Goal: Transaction & Acquisition: Book appointment/travel/reservation

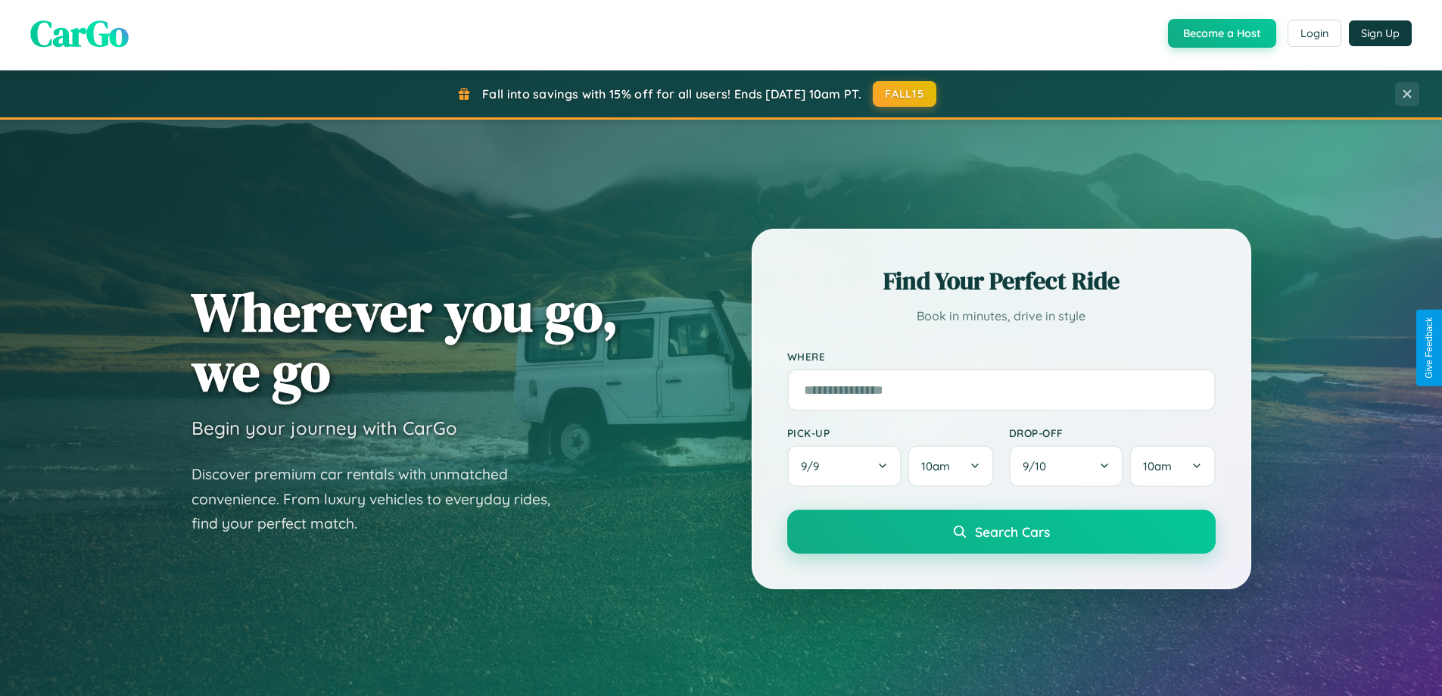
scroll to position [2913, 0]
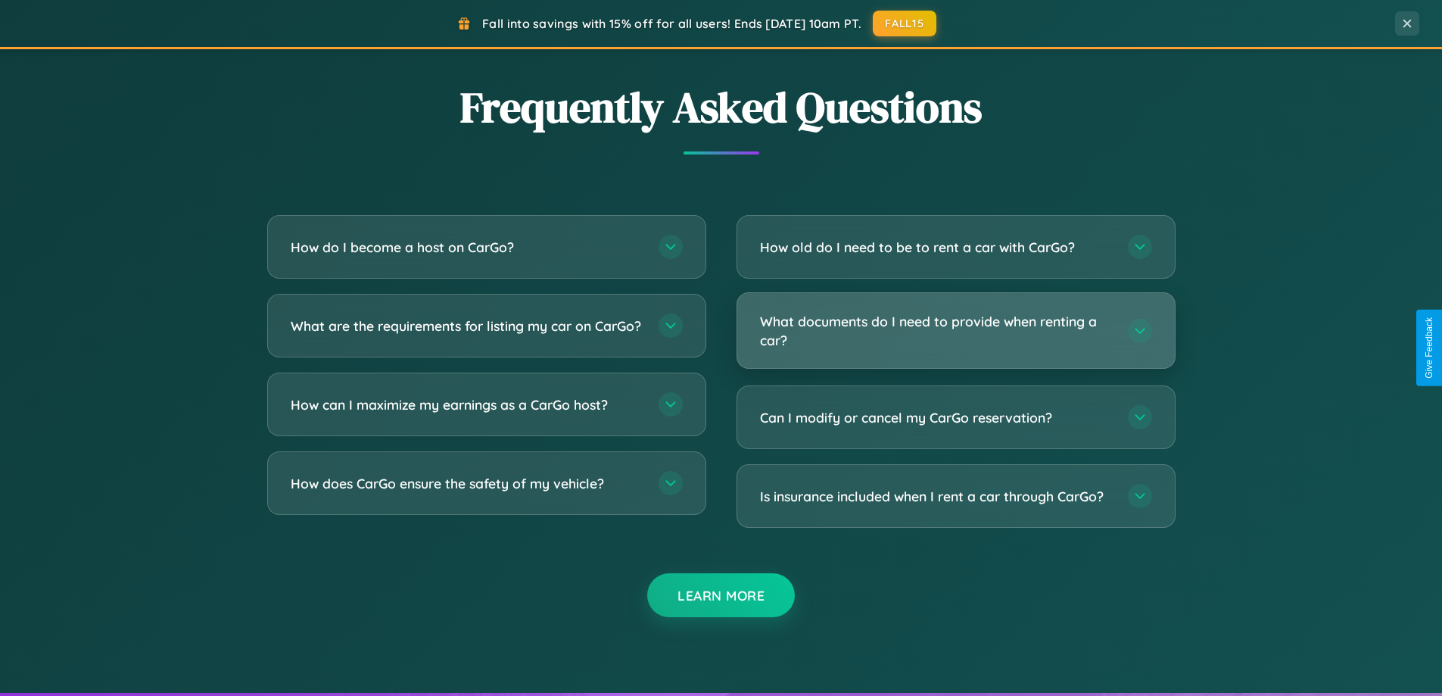
click at [955, 330] on h3 "What documents do I need to provide when renting a car?" at bounding box center [936, 330] width 353 height 37
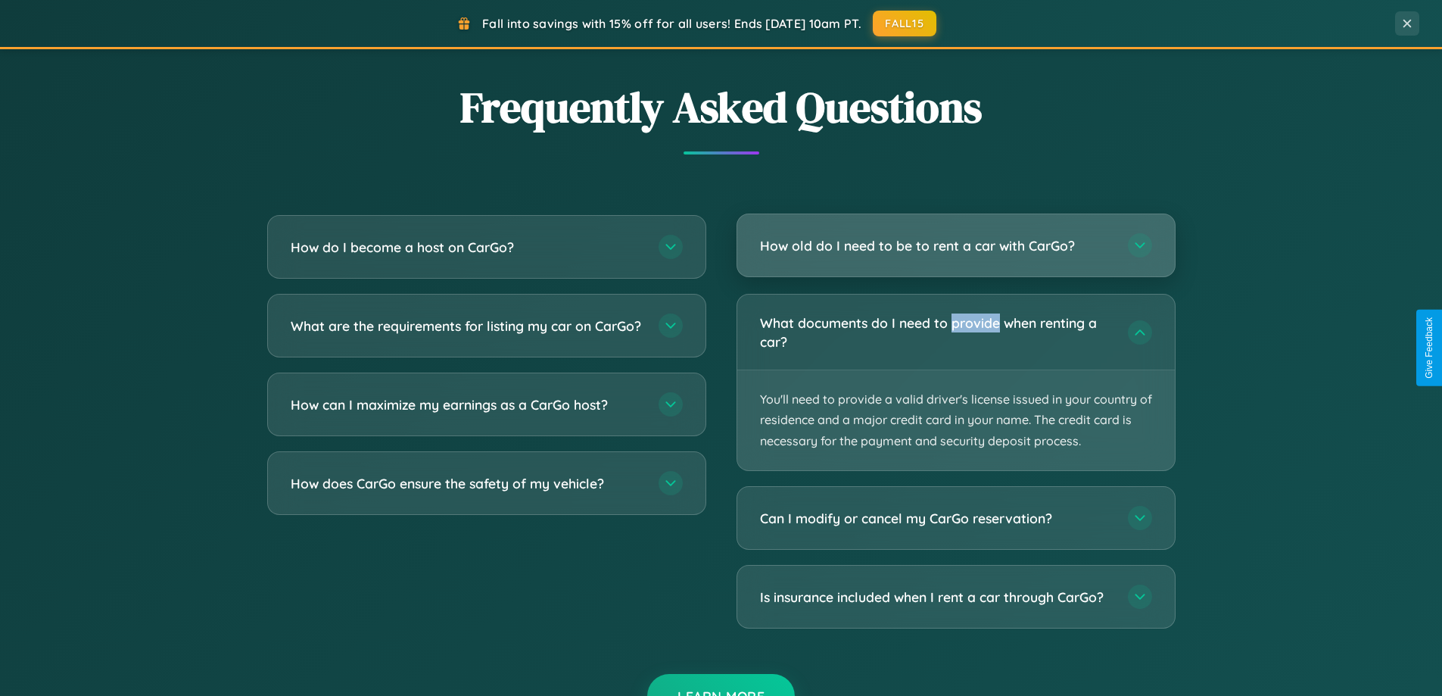
click at [955, 246] on h3 "How old do I need to be to rent a car with CarGo?" at bounding box center [936, 245] width 353 height 19
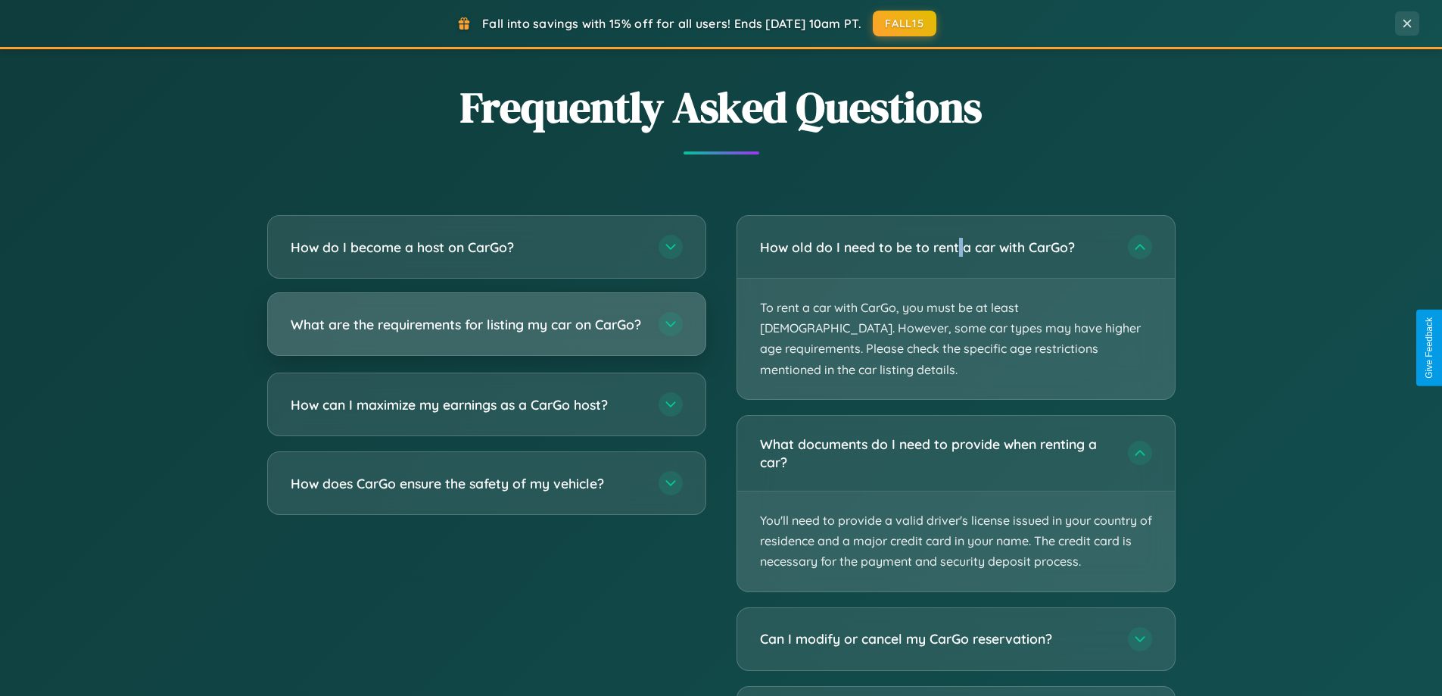
click at [486, 332] on h3 "What are the requirements for listing my car on CarGo?" at bounding box center [467, 324] width 353 height 19
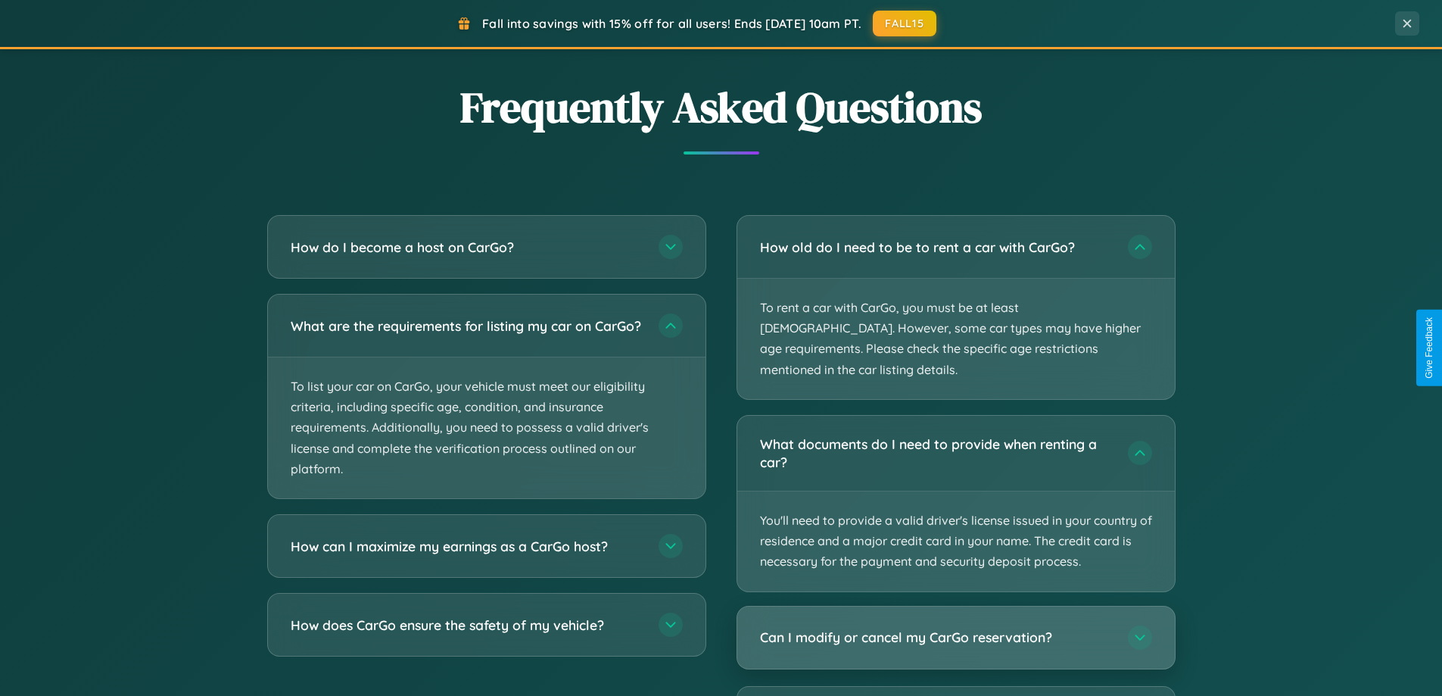
click at [955, 627] on h3 "Can I modify or cancel my CarGo reservation?" at bounding box center [936, 636] width 353 height 19
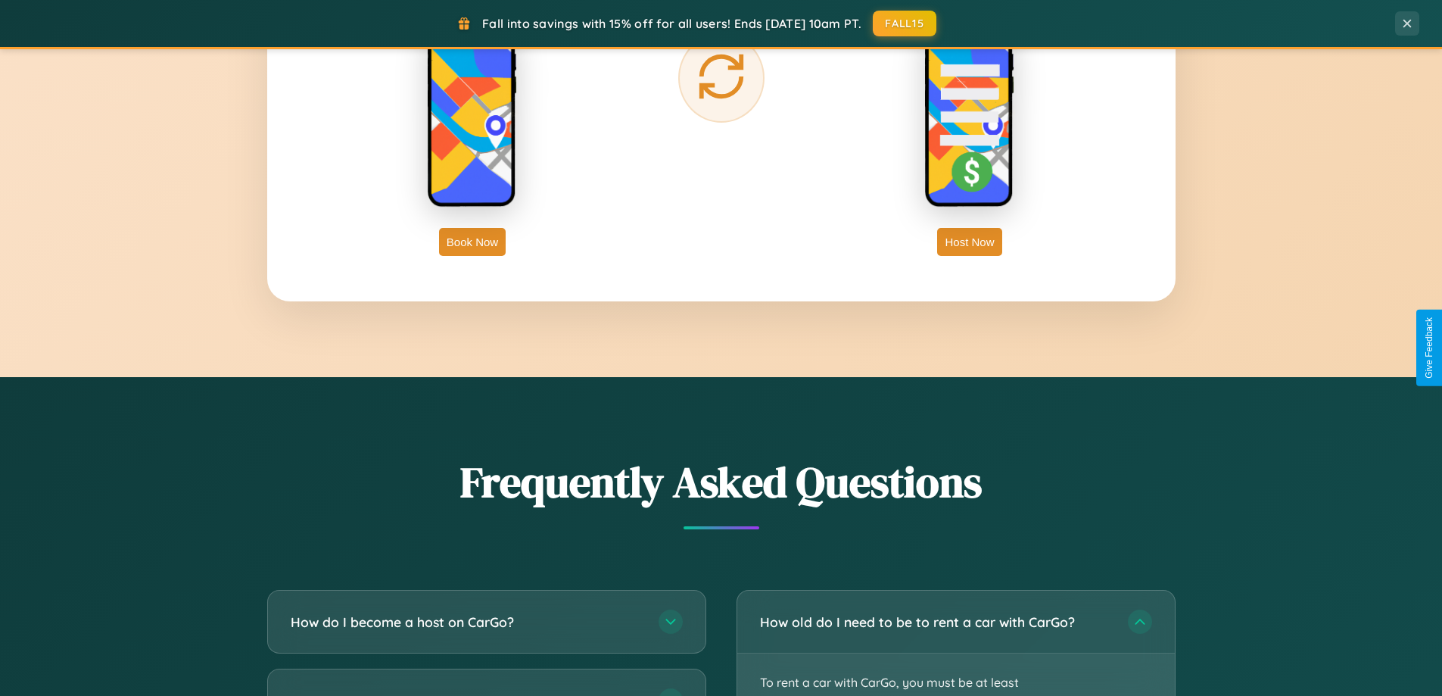
scroll to position [2432, 0]
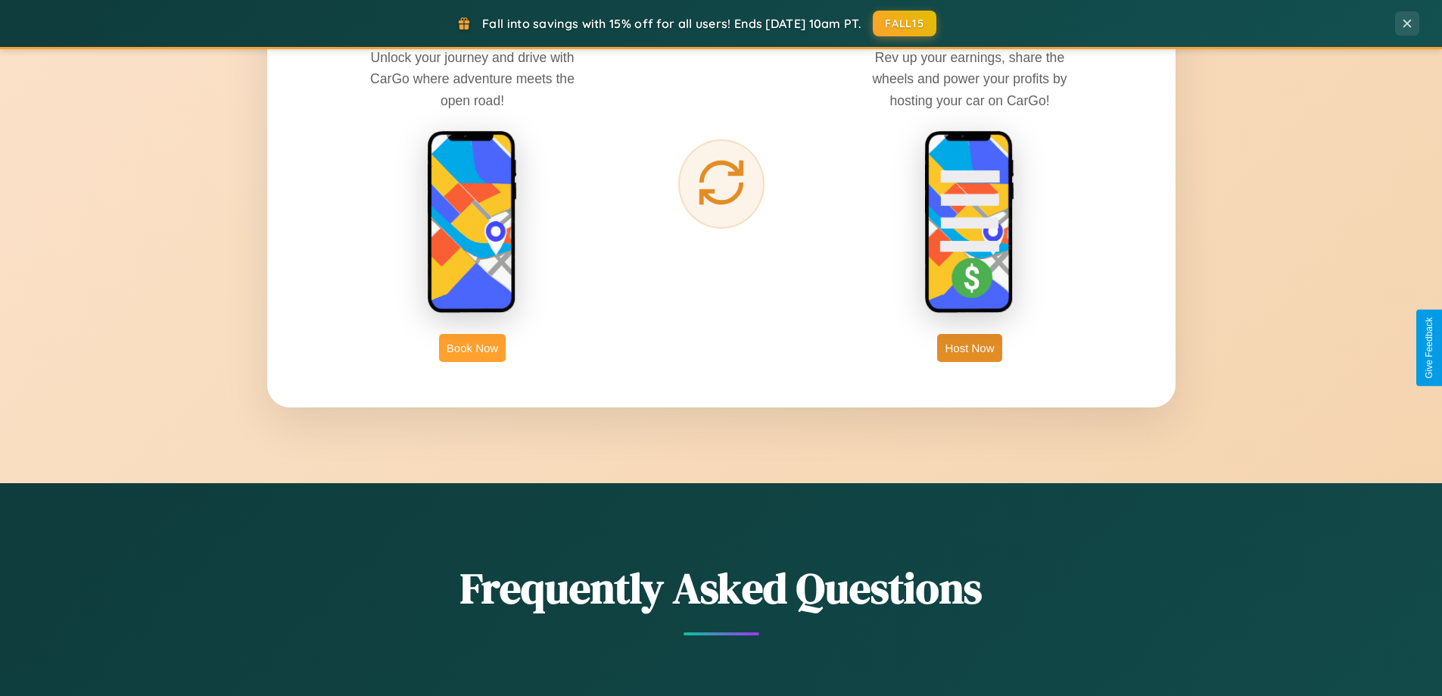
click at [472, 347] on button "Book Now" at bounding box center [472, 348] width 67 height 28
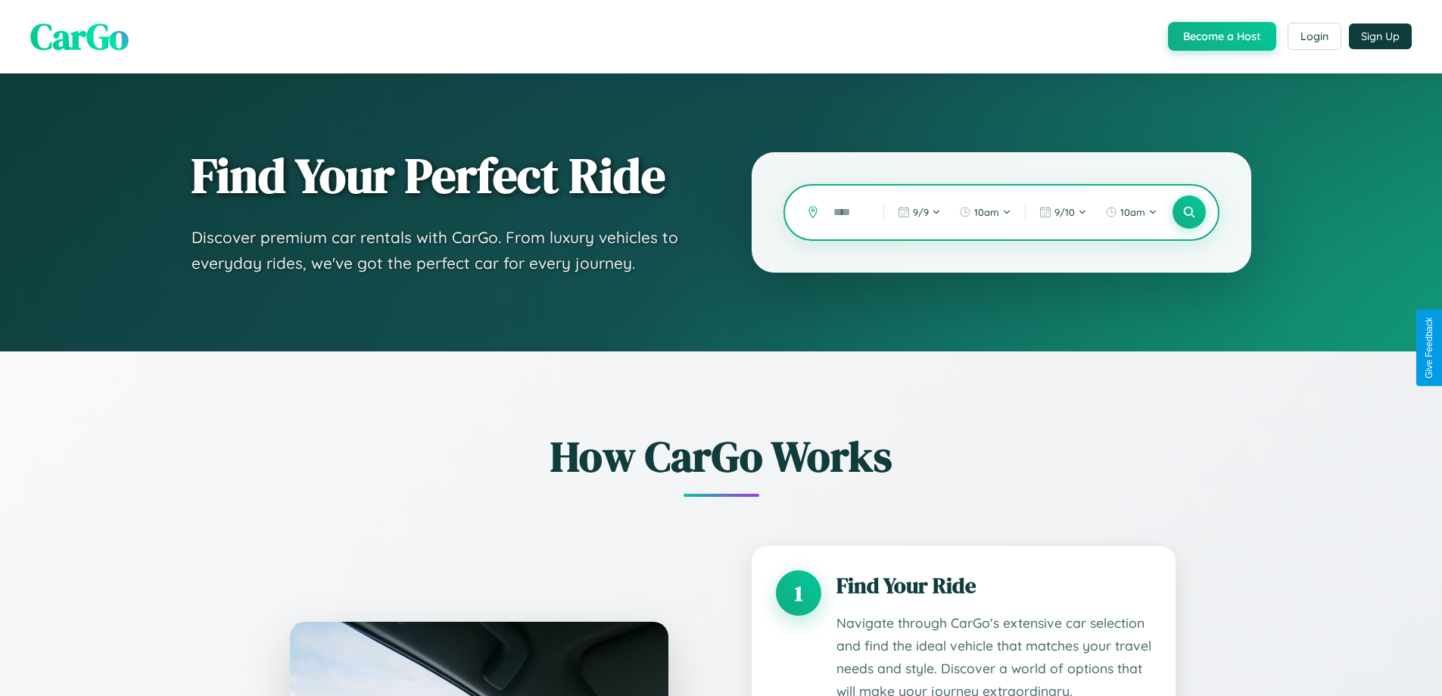
click at [847, 212] on input "text" at bounding box center [847, 212] width 42 height 26
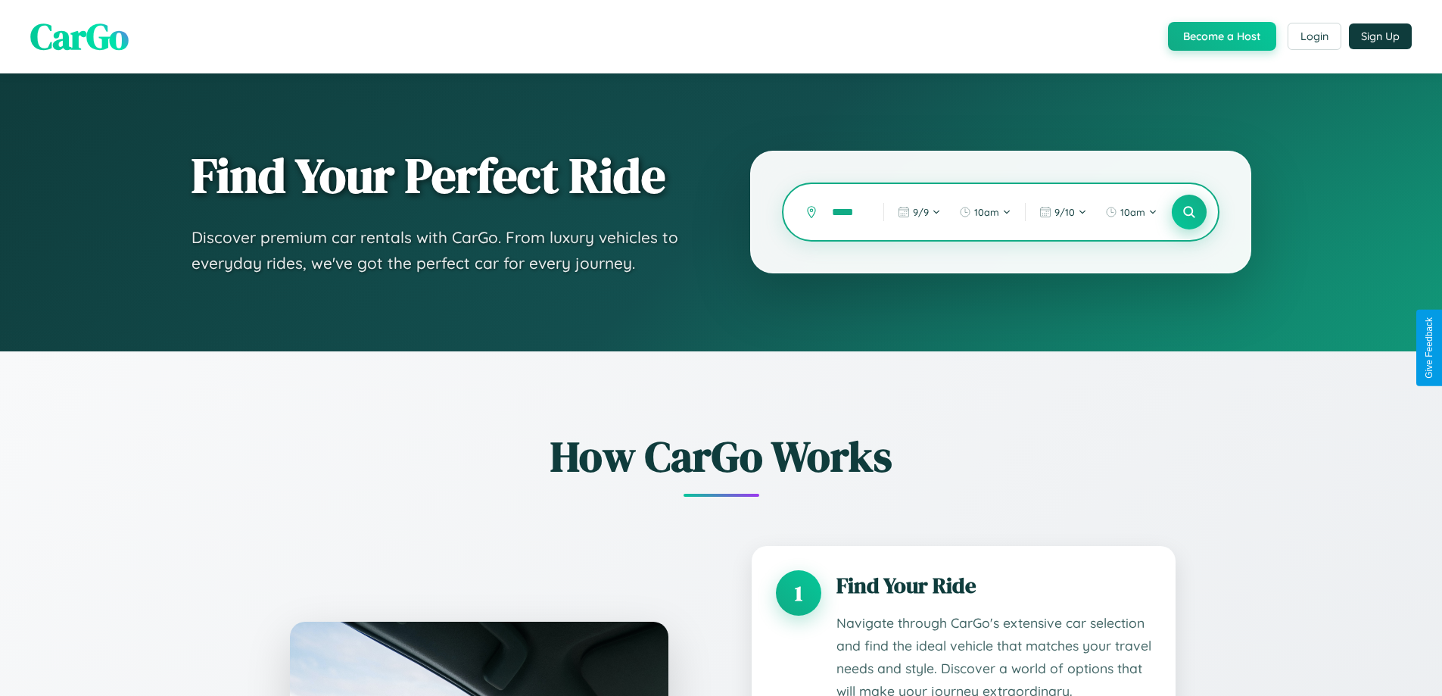
type input "*****"
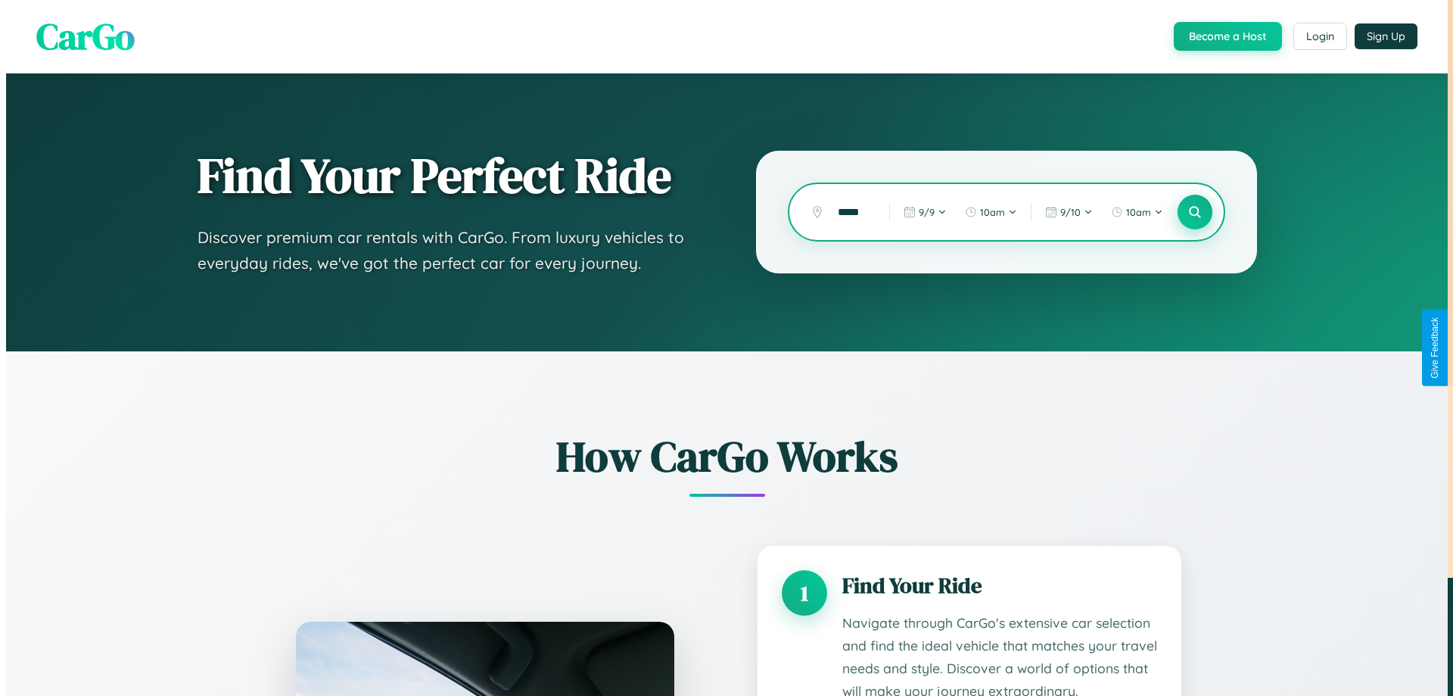
scroll to position [0, 0]
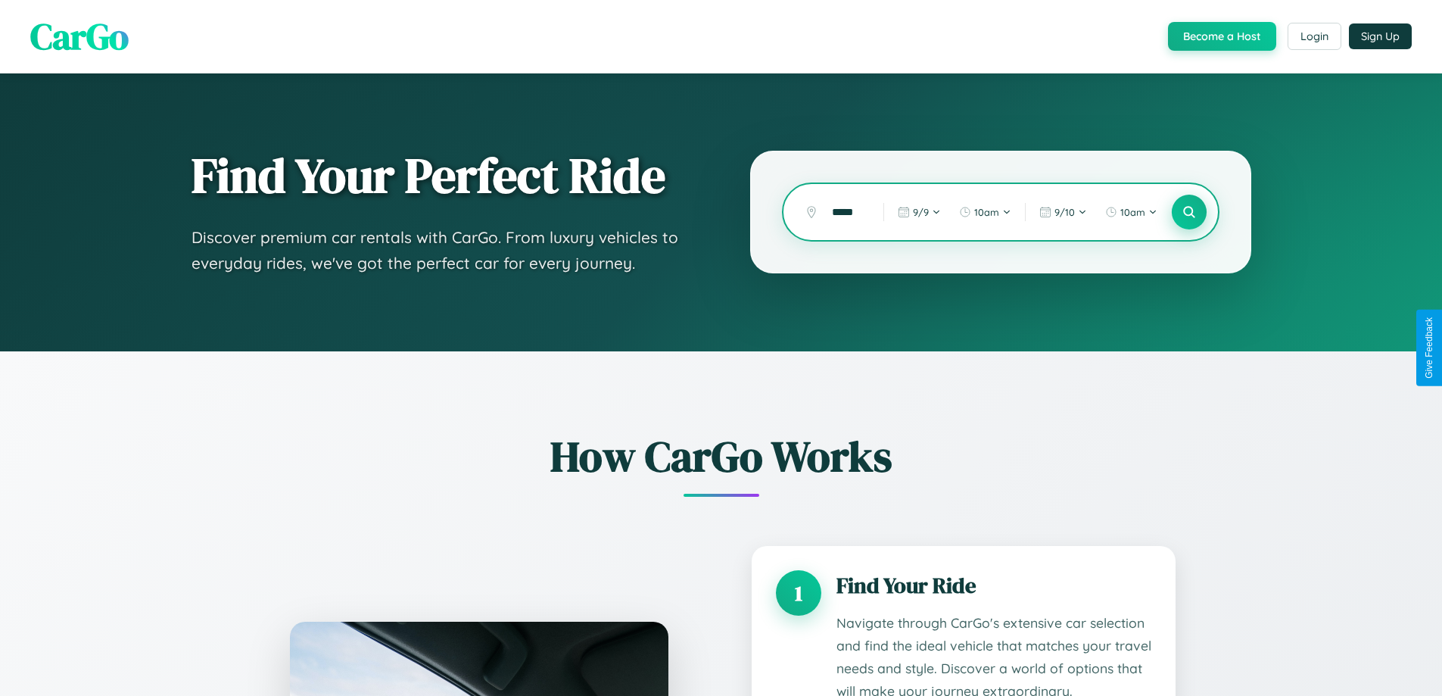
click at [1188, 212] on icon at bounding box center [1189, 212] width 14 height 14
